Goal: Check status: Check status

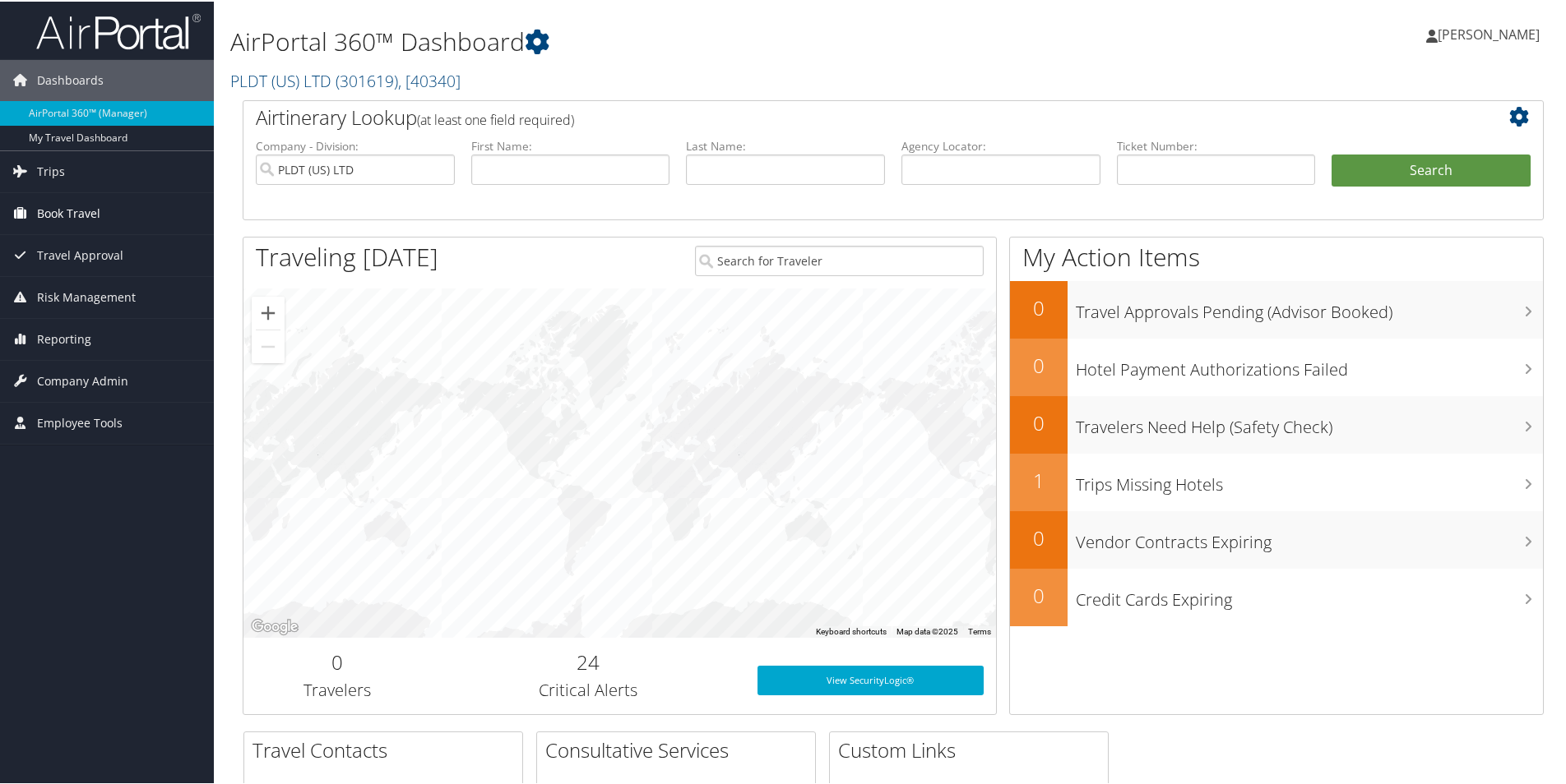
click at [78, 215] on span "Book Travel" at bounding box center [68, 212] width 64 height 41
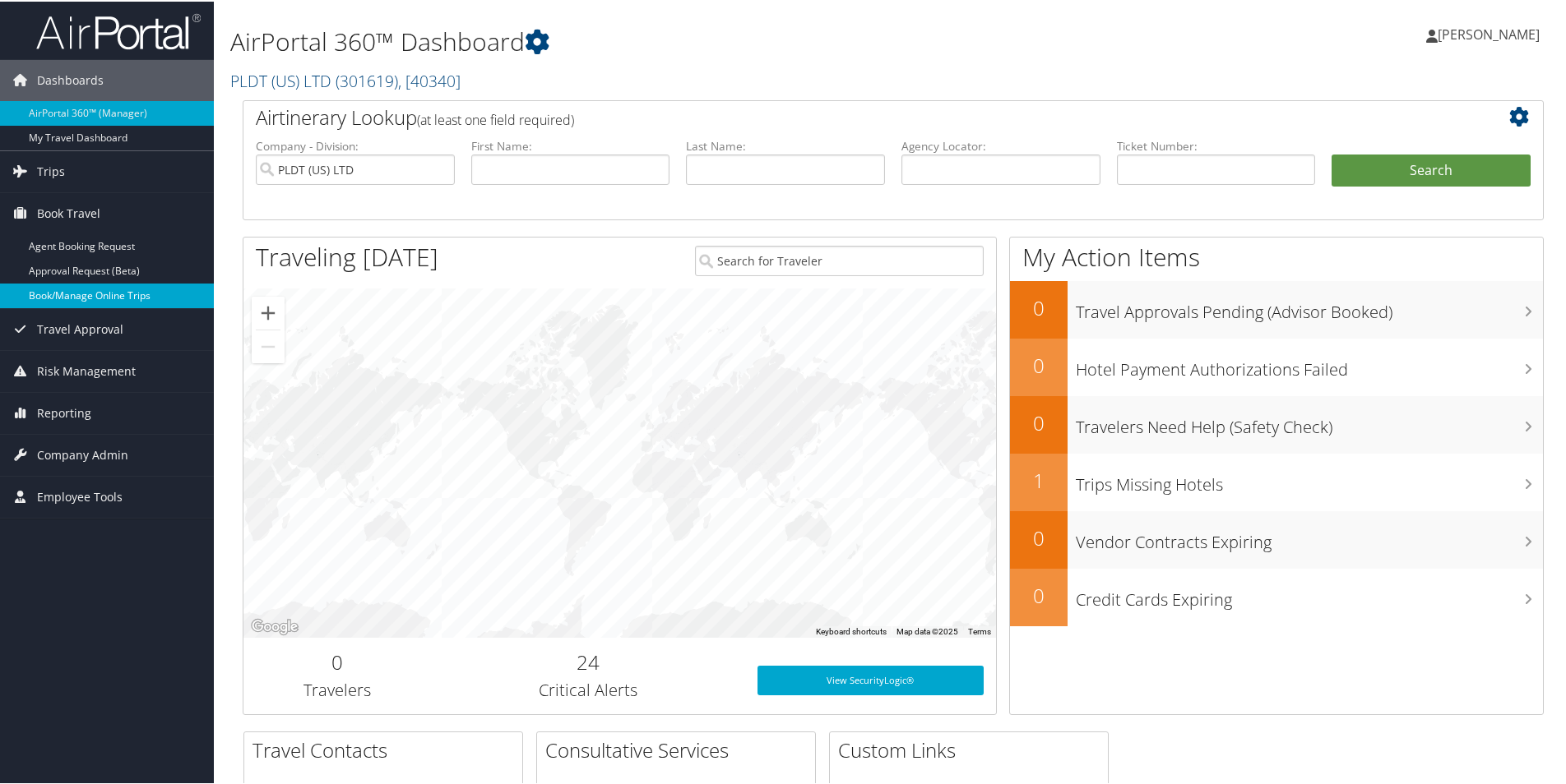
click at [90, 293] on link "Book/Manage Online Trips" at bounding box center [106, 294] width 214 height 25
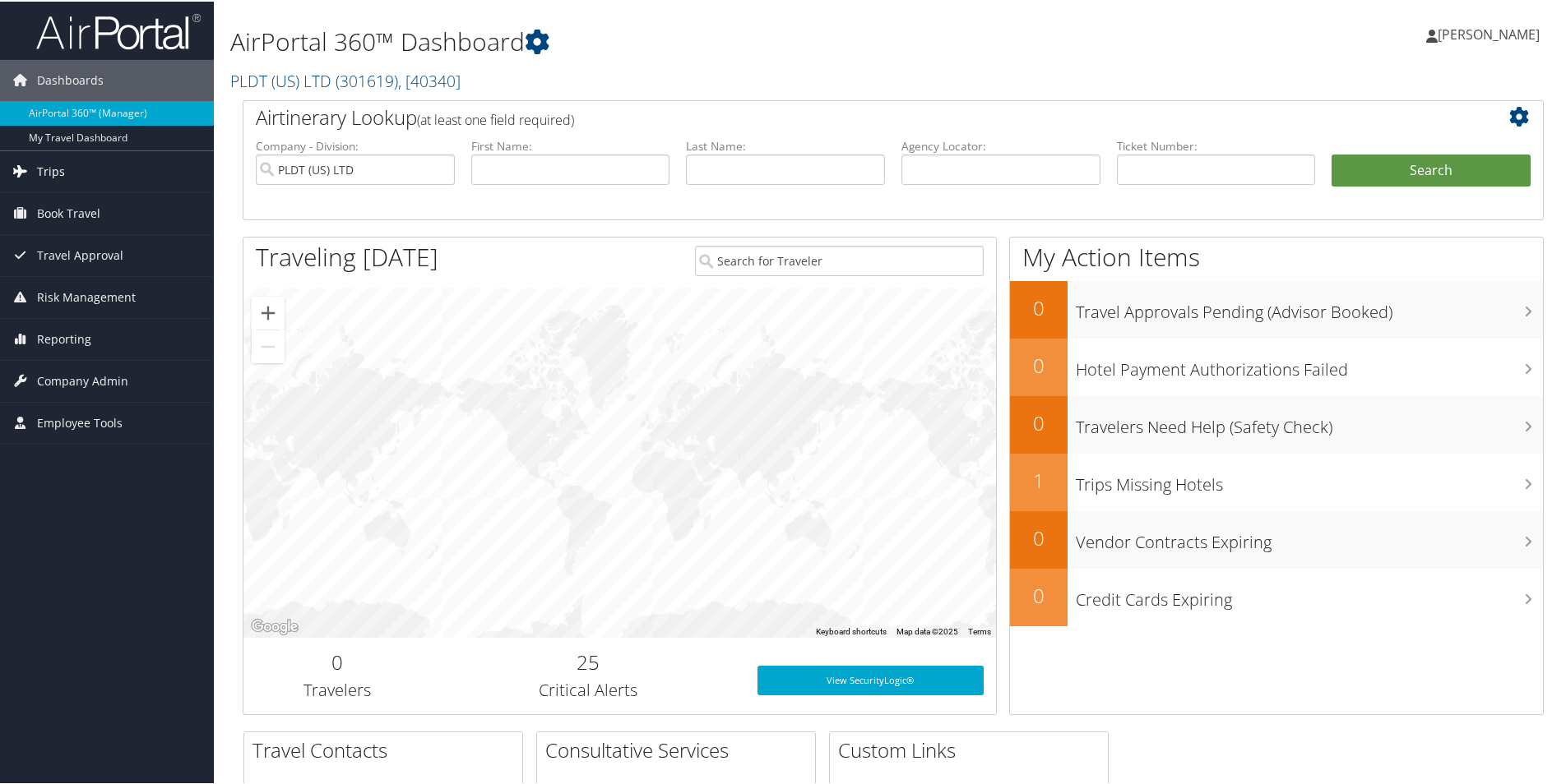
click at [49, 176] on span "Trips" at bounding box center [50, 170] width 28 height 41
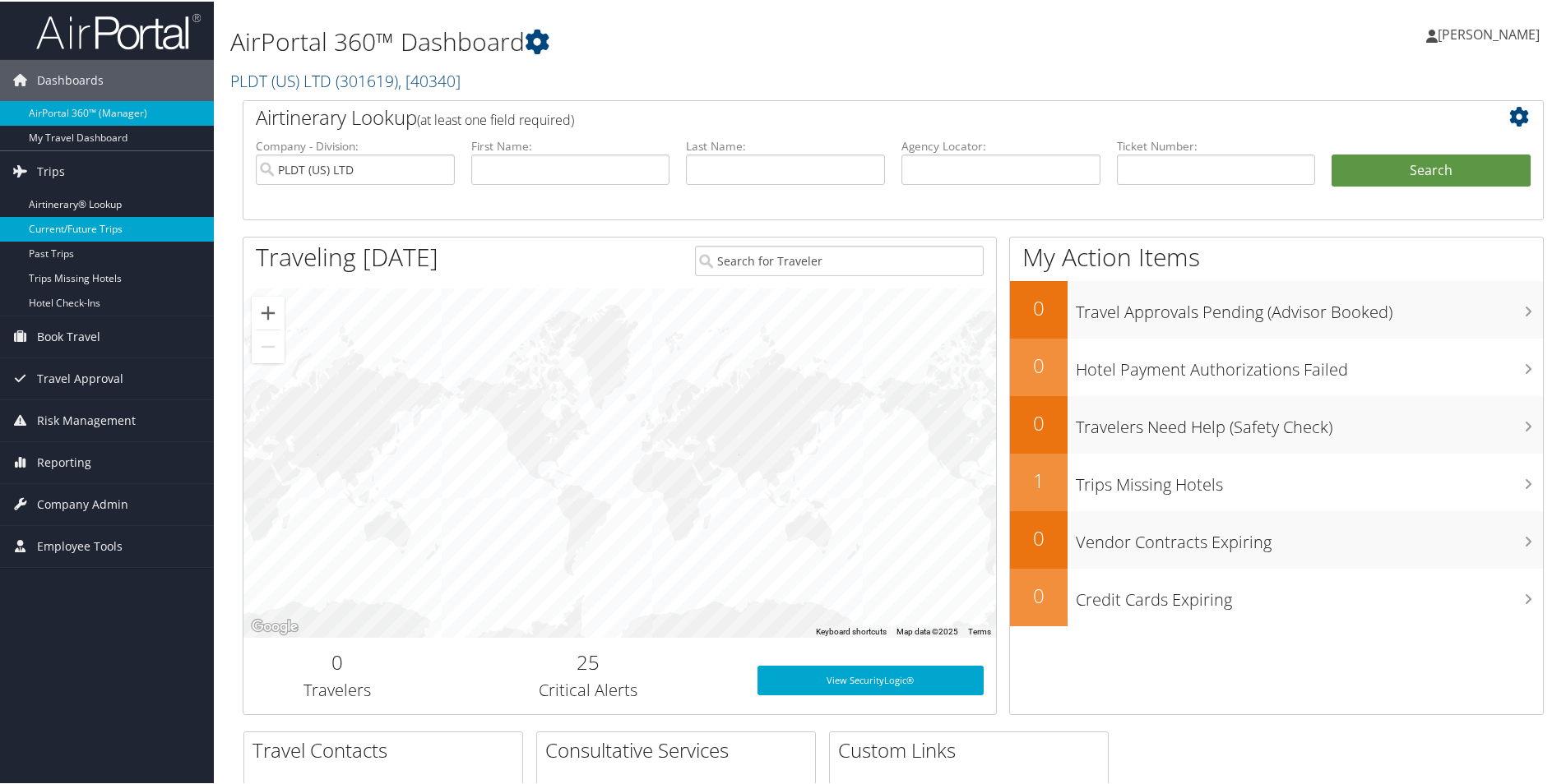
click at [56, 226] on link "Current/Future Trips" at bounding box center [106, 228] width 214 height 25
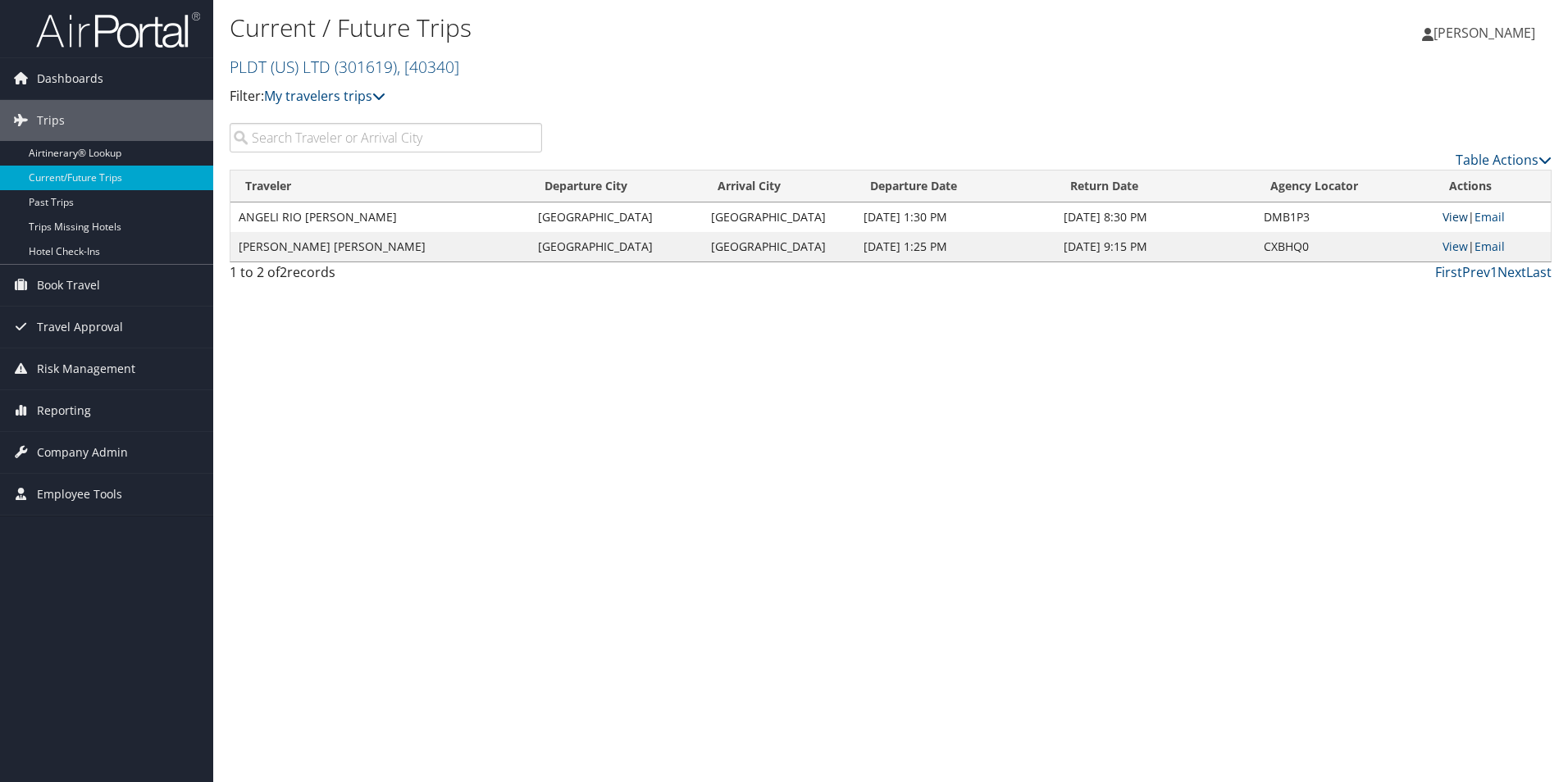
click at [1453, 218] on link "View" at bounding box center [1455, 217] width 26 height 15
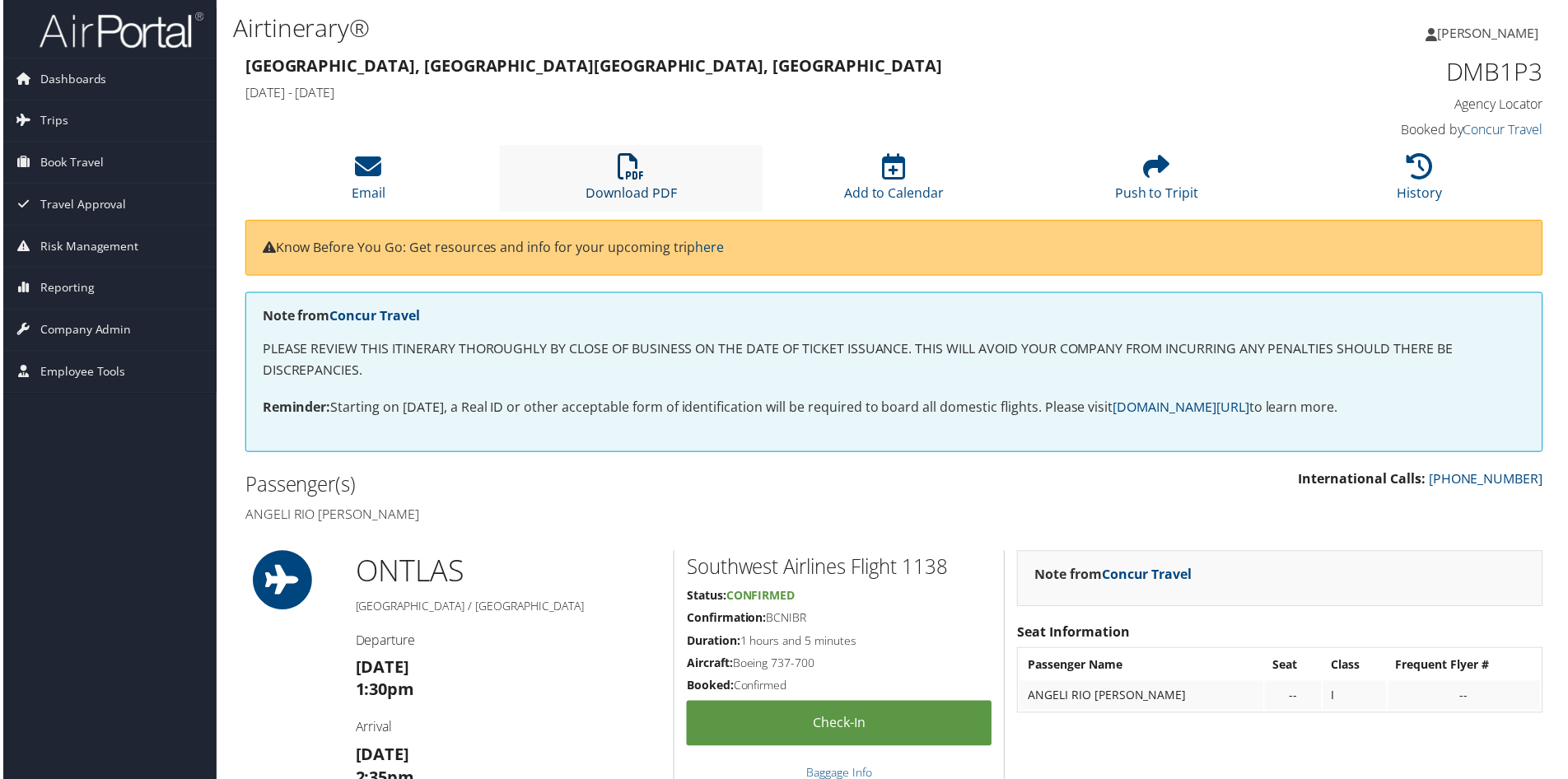
click at [625, 175] on icon at bounding box center [631, 167] width 27 height 27
click at [1463, 32] on span "[PERSON_NAME]" at bounding box center [1490, 32] width 102 height 18
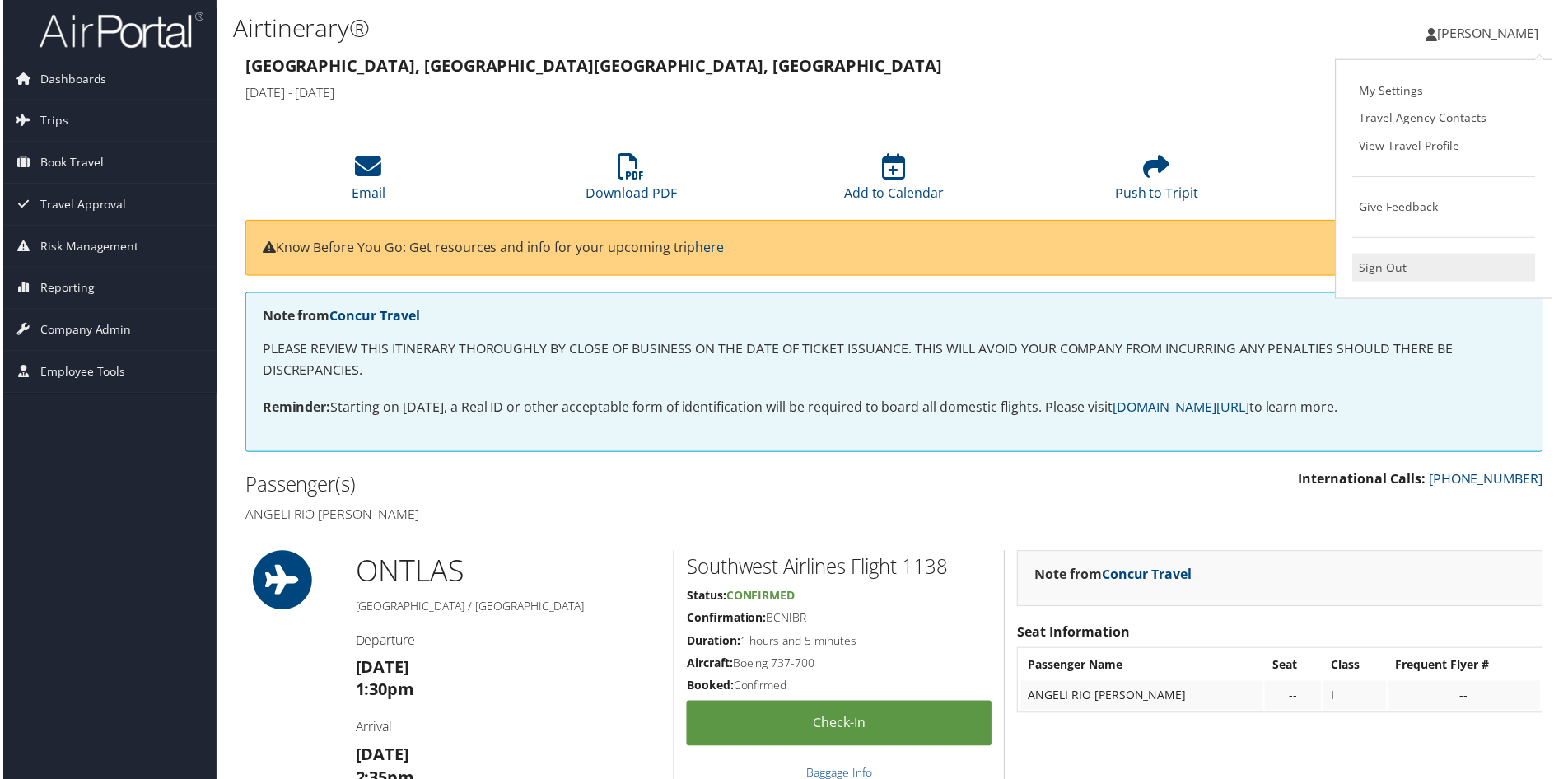
click at [1389, 268] on link "Sign Out" at bounding box center [1446, 268] width 184 height 28
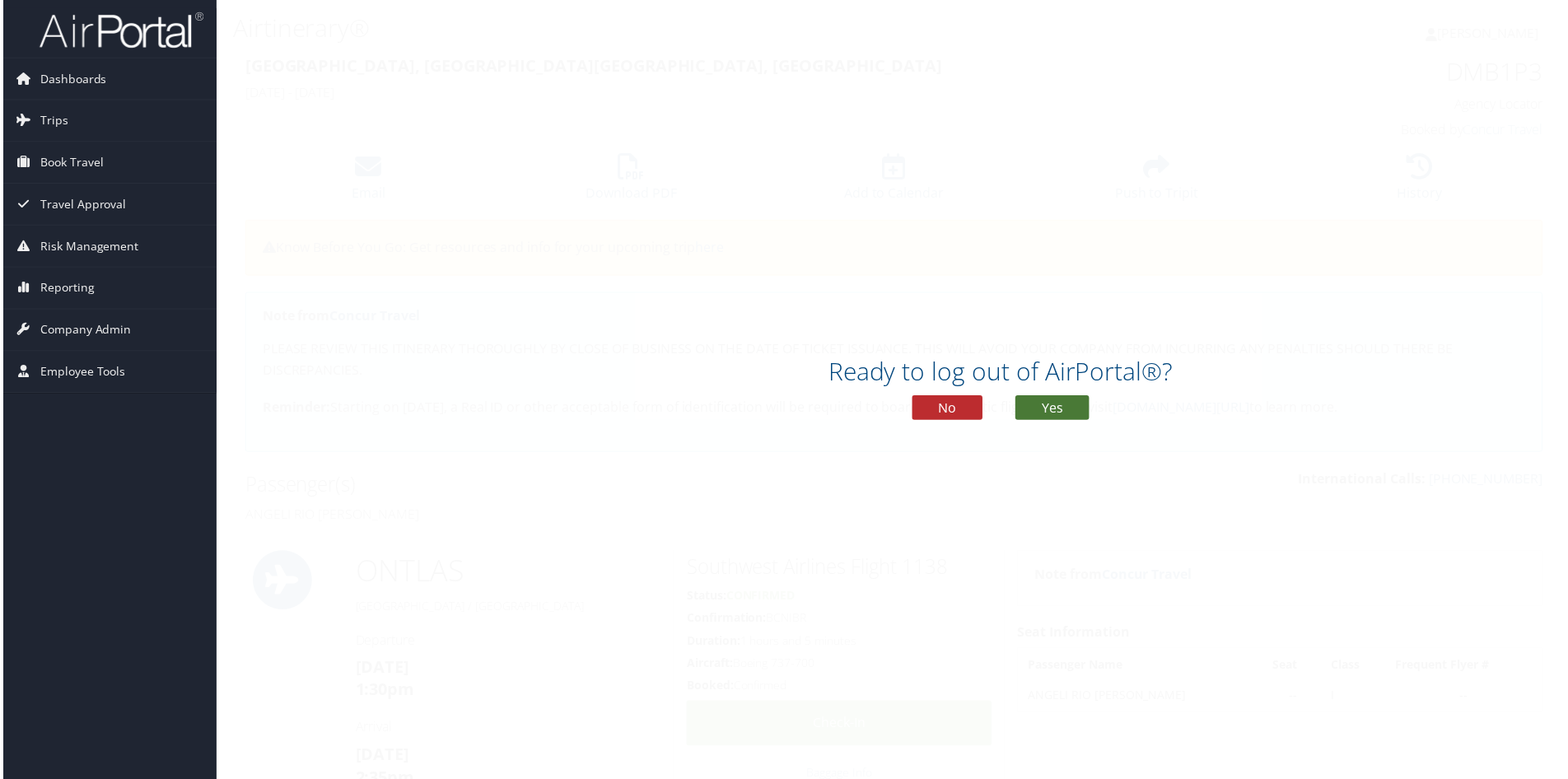
click at [1033, 414] on button "Yes" at bounding box center [1054, 410] width 74 height 25
